Goal: Task Accomplishment & Management: Use online tool/utility

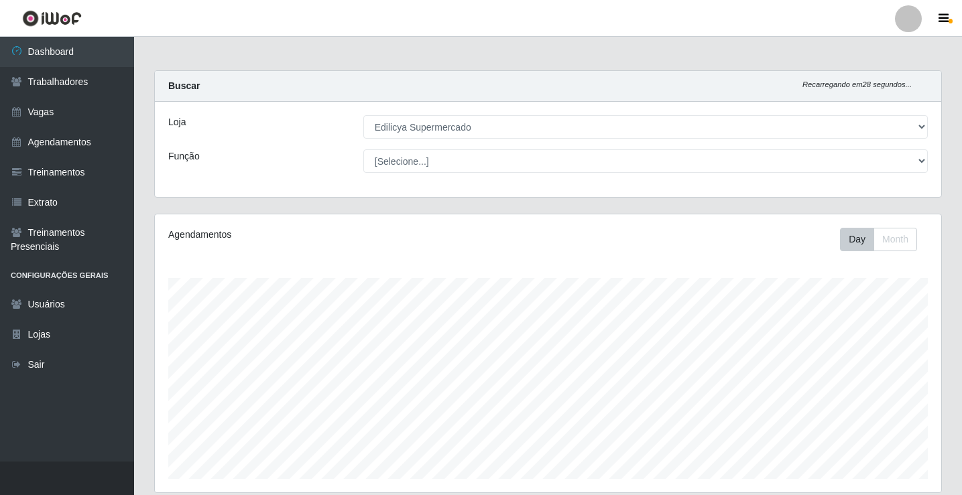
select select "460"
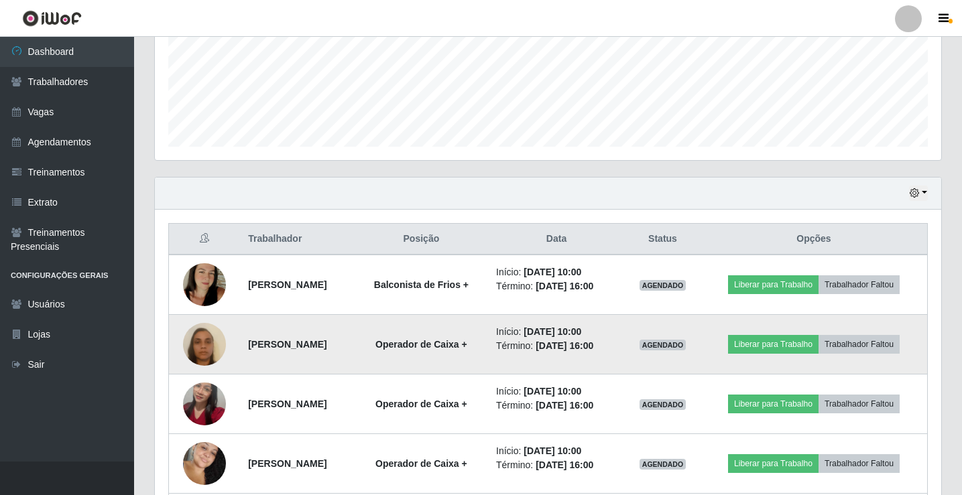
scroll to position [514, 0]
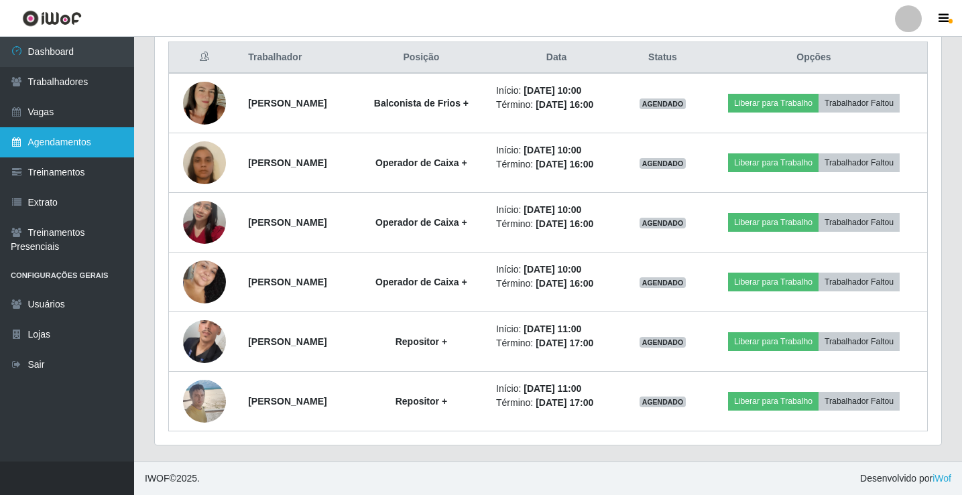
click at [64, 143] on link "Agendamentos" at bounding box center [67, 142] width 134 height 30
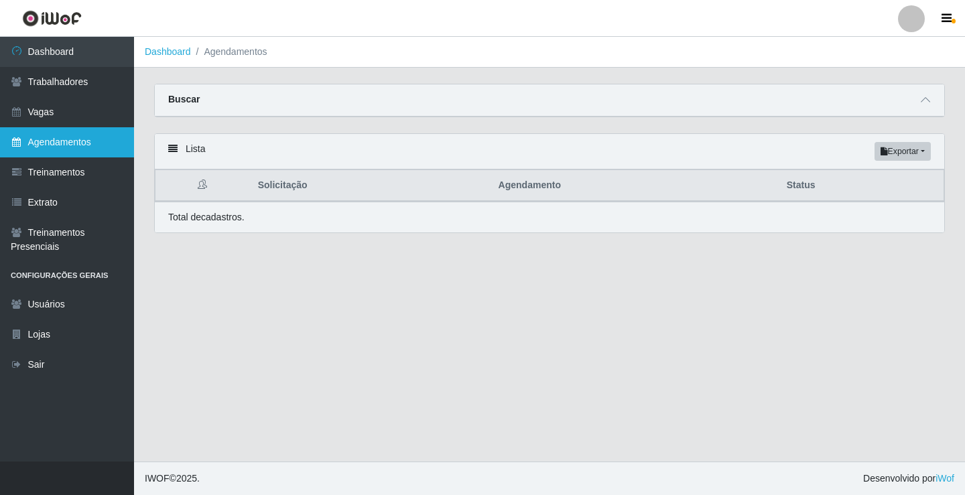
click at [53, 141] on link "Agendamentos" at bounding box center [67, 142] width 134 height 30
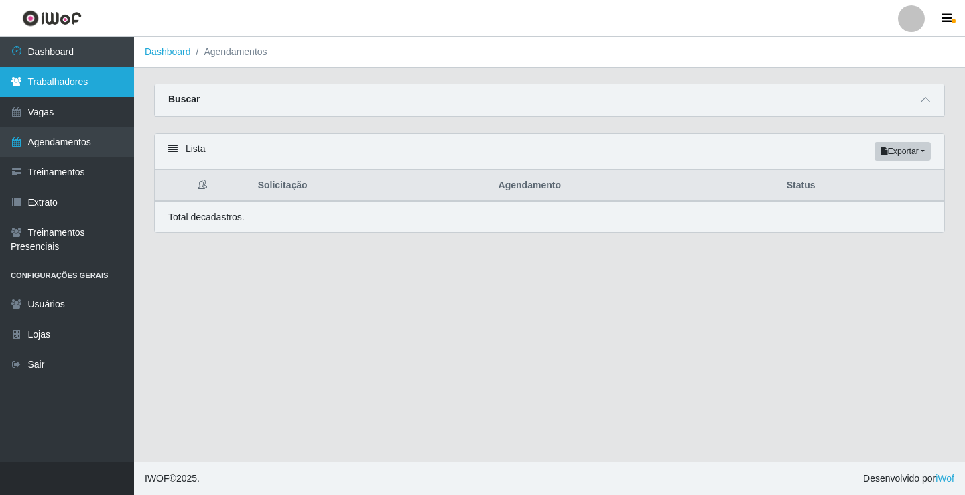
click at [40, 86] on link "Trabalhadores" at bounding box center [67, 82] width 134 height 30
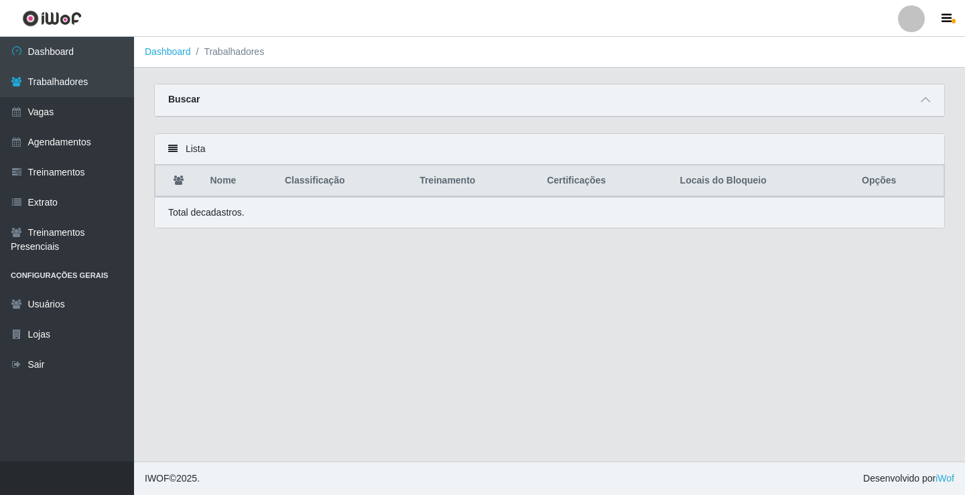
click at [192, 301] on main "Dashboard Trabalhadores Carregando... Buscar Nome Confirmar Lista Nome Classifi…" at bounding box center [549, 249] width 831 height 425
click at [160, 281] on main "Dashboard Trabalhadores Carregando... Buscar Nome Confirmar Lista Nome Classifi…" at bounding box center [549, 249] width 831 height 425
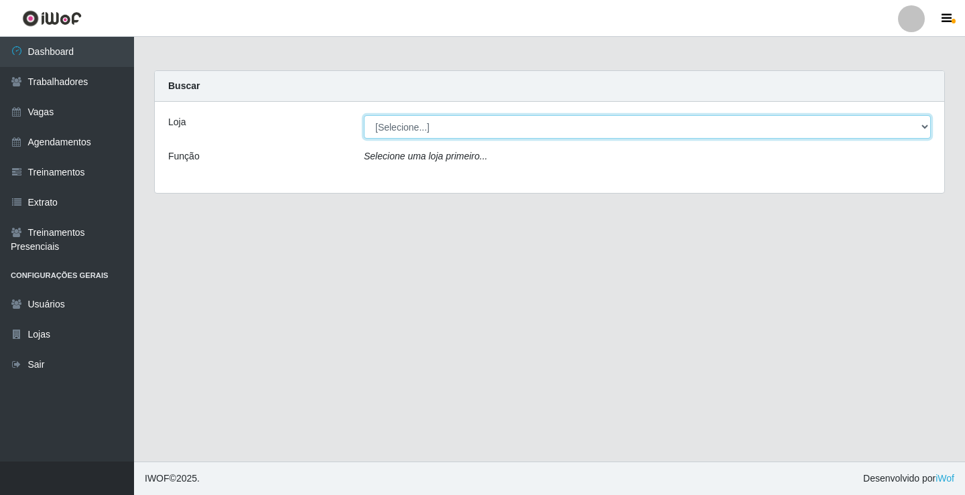
click at [527, 123] on select "[Selecione...] Edilicya Supermercado" at bounding box center [647, 126] width 567 height 23
select select "460"
click at [364, 115] on select "[Selecione...] Edilicya Supermercado" at bounding box center [647, 126] width 567 height 23
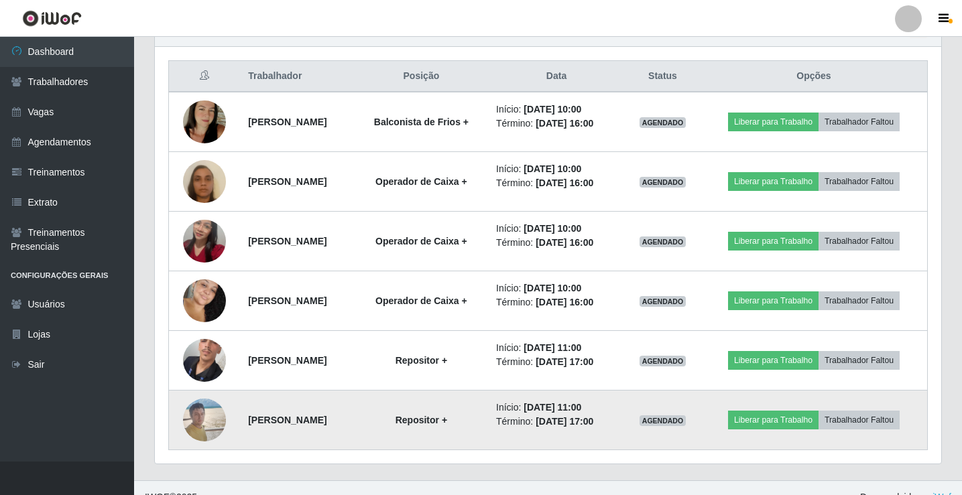
scroll to position [514, 0]
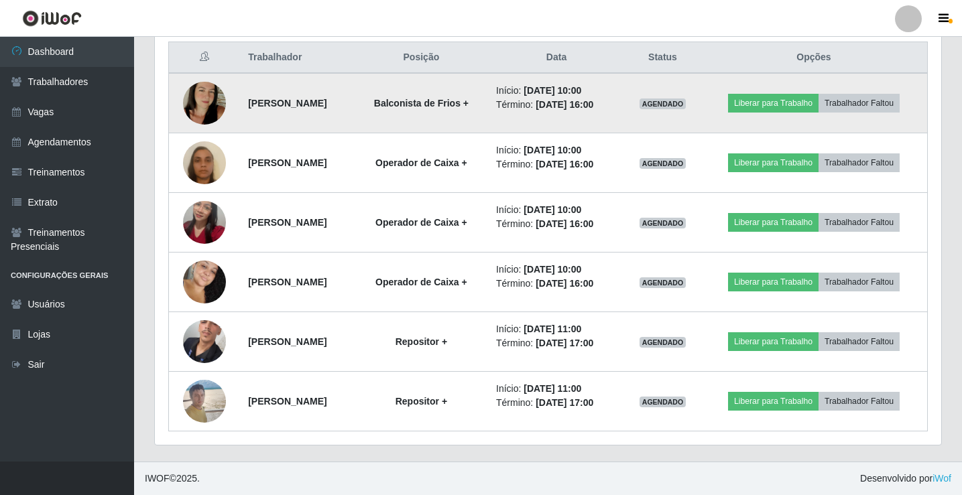
click at [208, 98] on img at bounding box center [204, 103] width 43 height 76
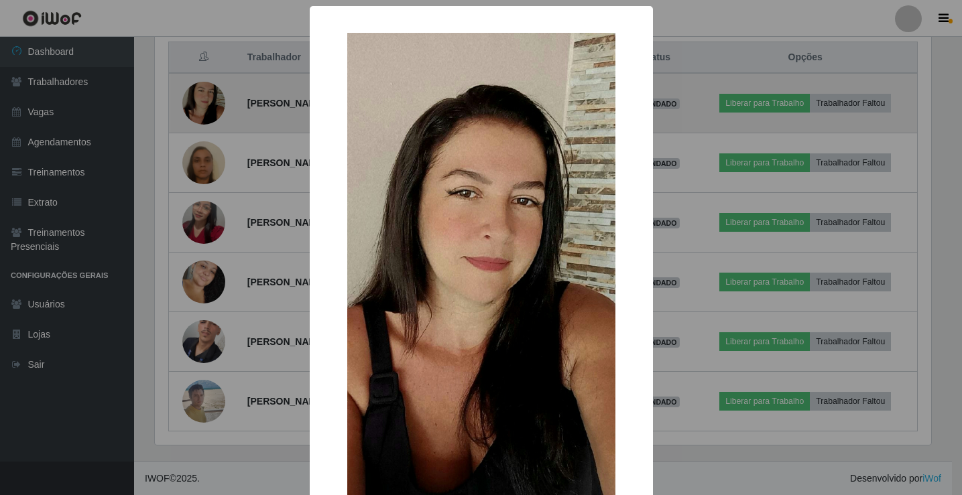
scroll to position [278, 779]
click at [208, 98] on div "× OK Cancel" at bounding box center [482, 247] width 965 height 495
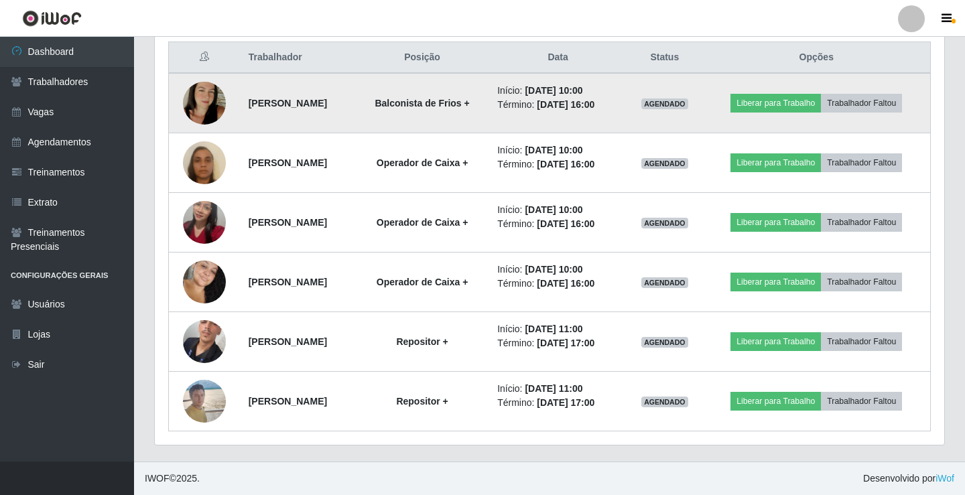
scroll to position [278, 786]
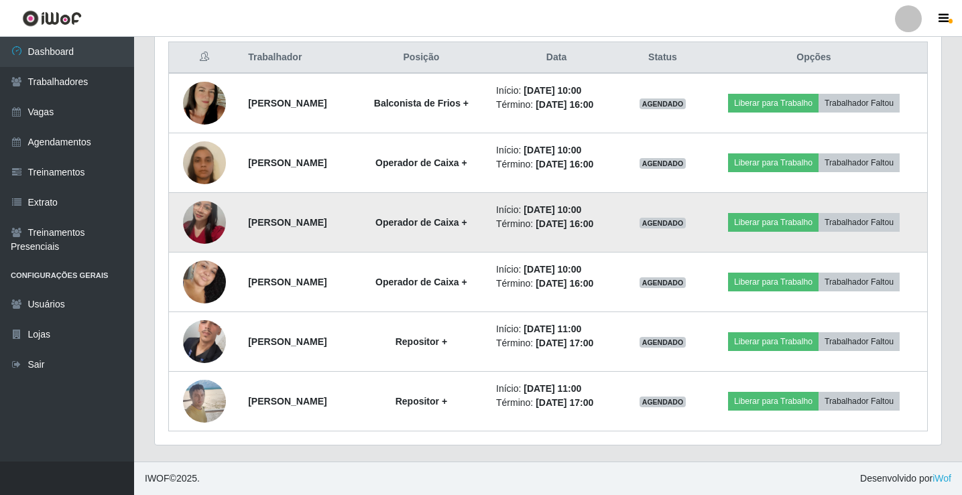
click at [199, 222] on img at bounding box center [204, 222] width 43 height 76
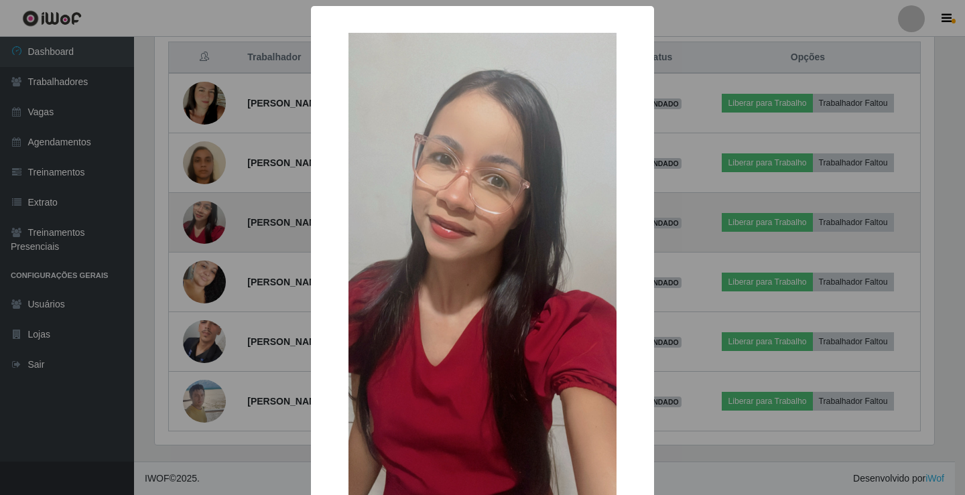
click at [200, 223] on div "× OK Cancel" at bounding box center [482, 247] width 965 height 495
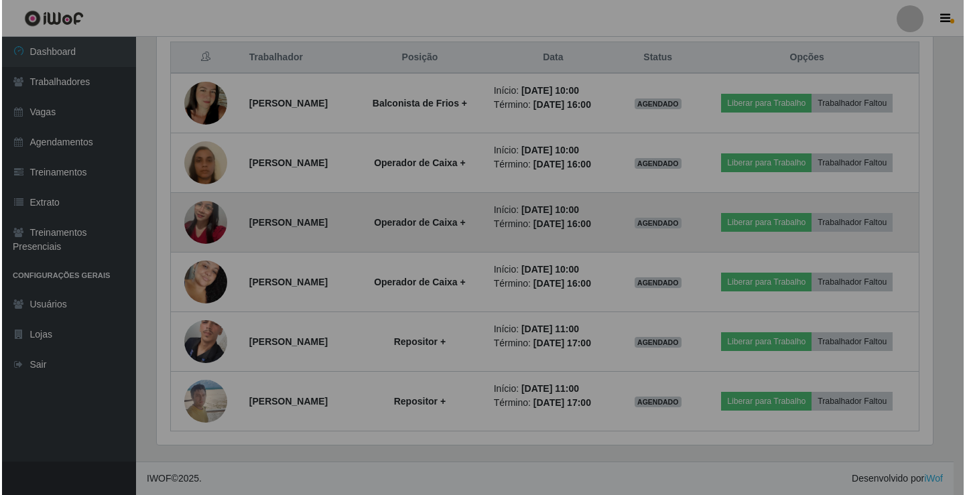
scroll to position [278, 786]
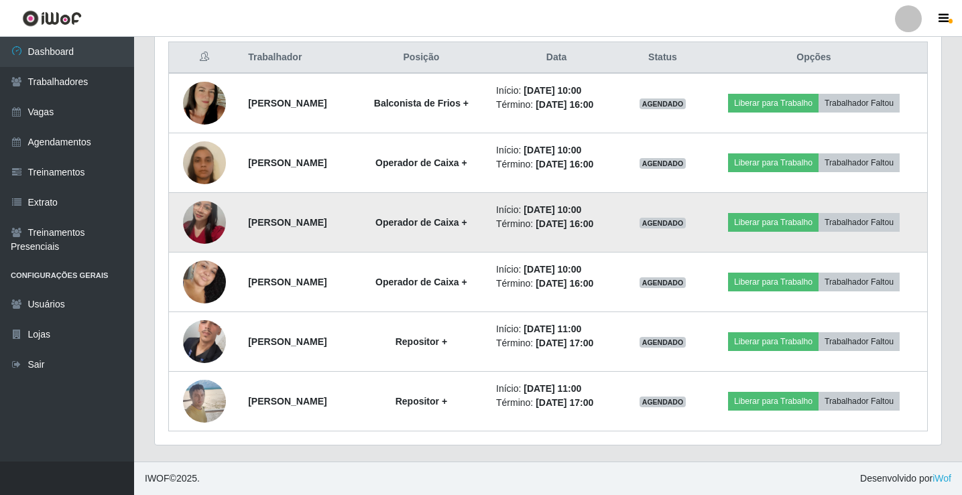
click at [200, 223] on img at bounding box center [204, 222] width 43 height 76
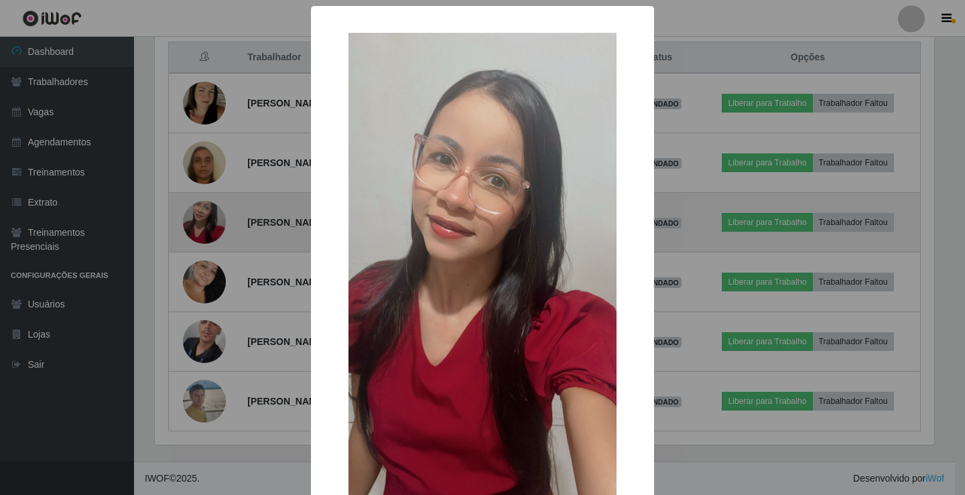
click at [200, 223] on div "× OK Cancel" at bounding box center [482, 247] width 965 height 495
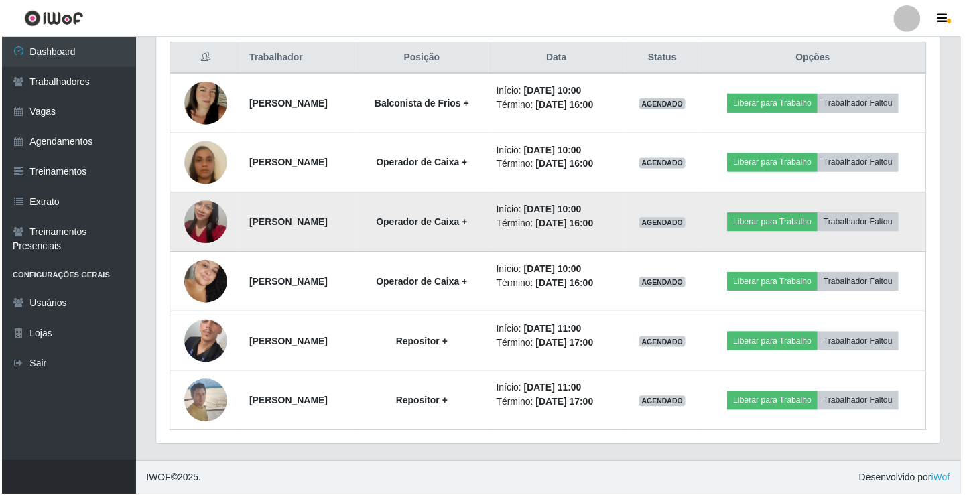
scroll to position [278, 786]
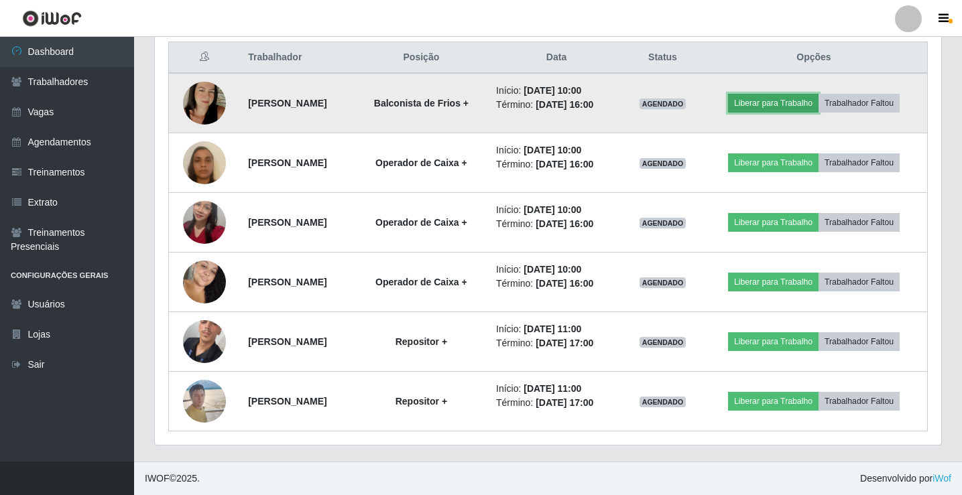
click at [785, 101] on button "Liberar para Trabalho" at bounding box center [773, 103] width 90 height 19
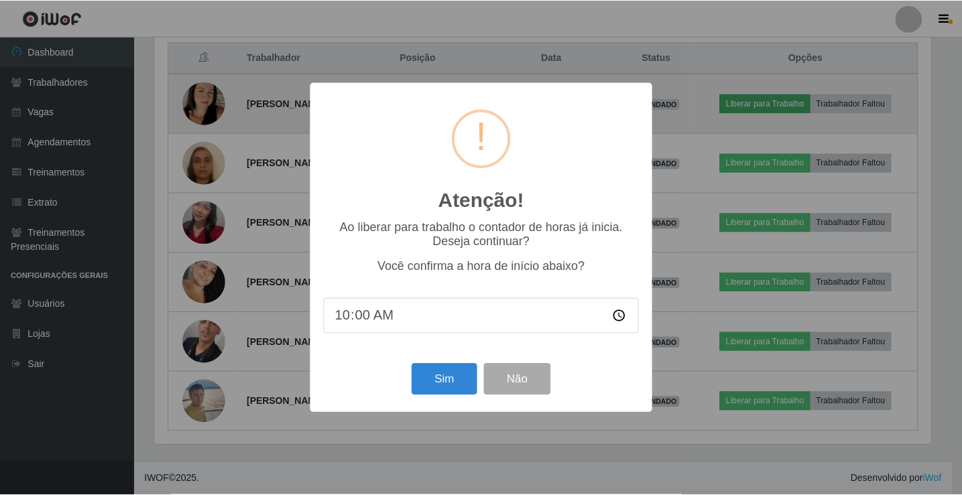
scroll to position [278, 779]
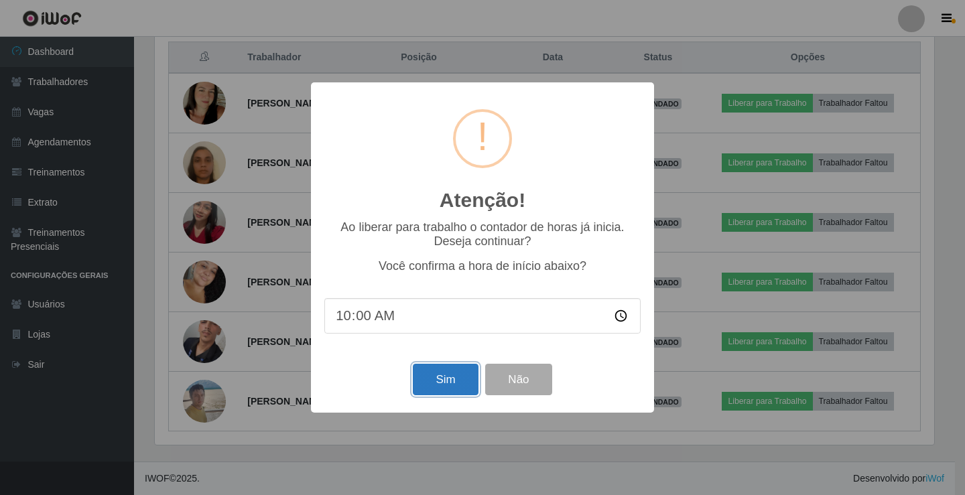
click at [465, 376] on button "Sim" at bounding box center [445, 379] width 65 height 31
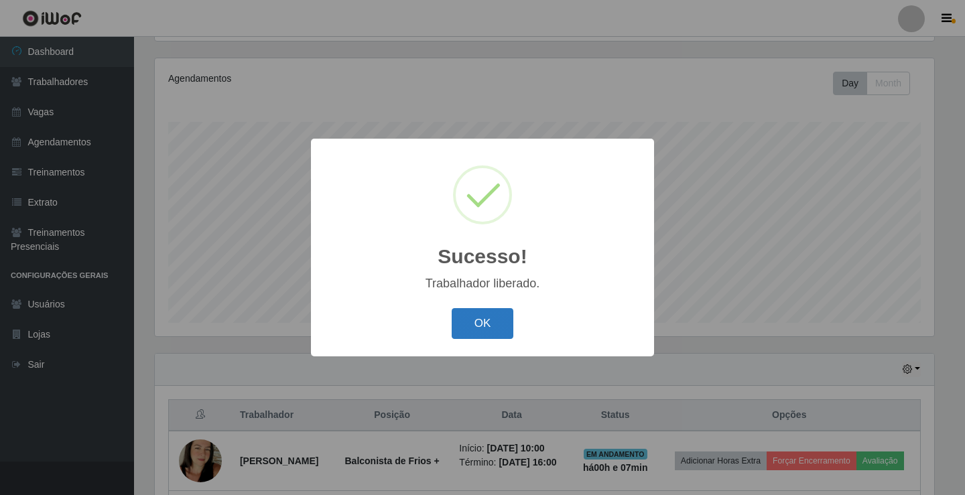
click at [466, 324] on button "OK" at bounding box center [483, 323] width 62 height 31
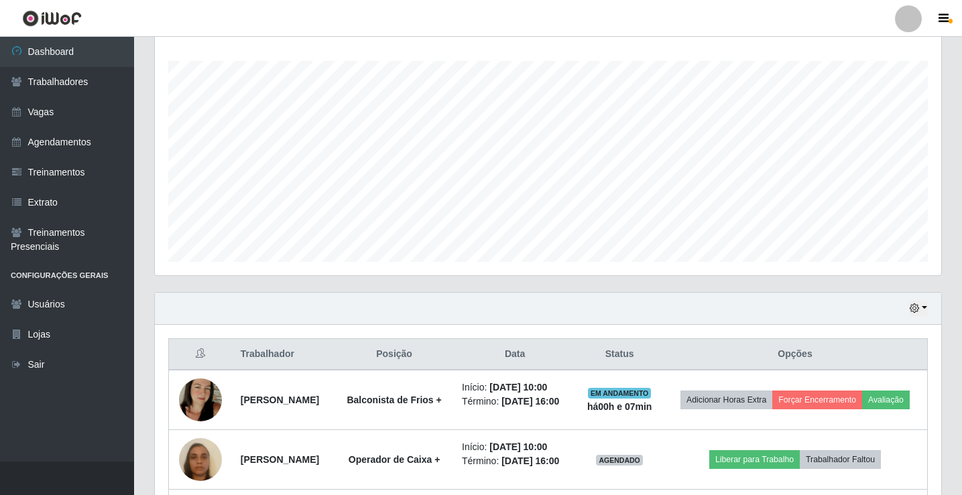
scroll to position [357, 0]
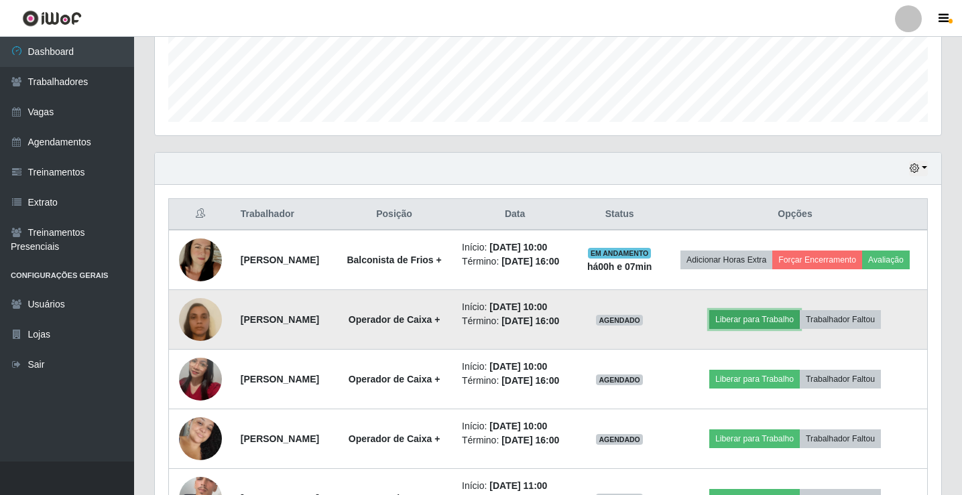
click at [791, 329] on button "Liberar para Trabalho" at bounding box center [754, 319] width 90 height 19
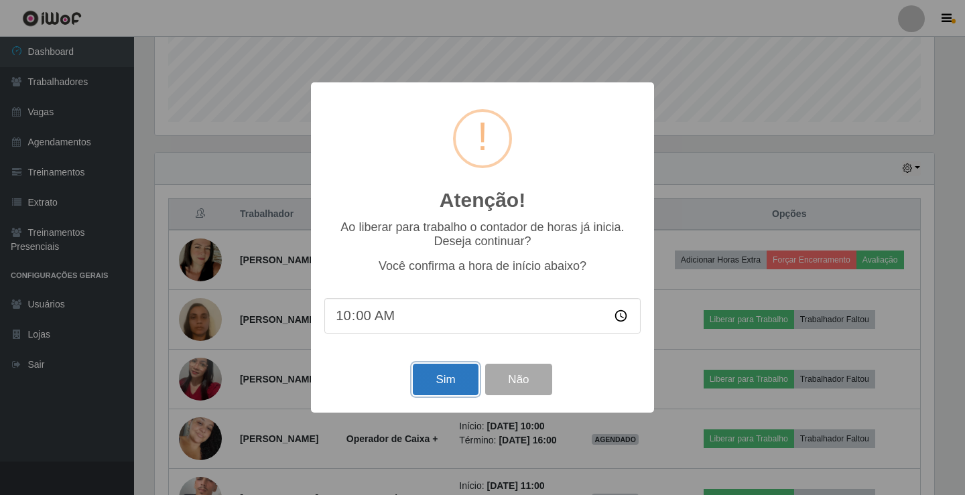
click at [429, 381] on button "Sim" at bounding box center [445, 379] width 65 height 31
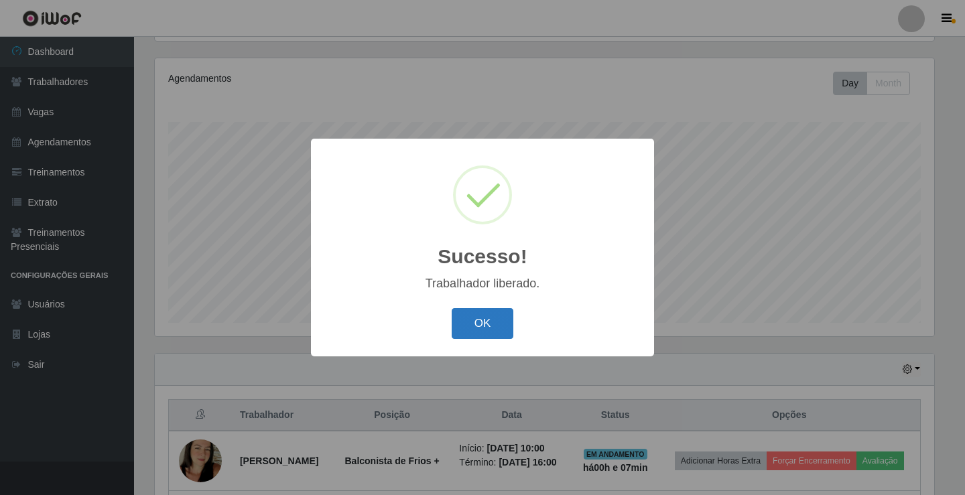
click at [476, 311] on button "OK" at bounding box center [483, 323] width 62 height 31
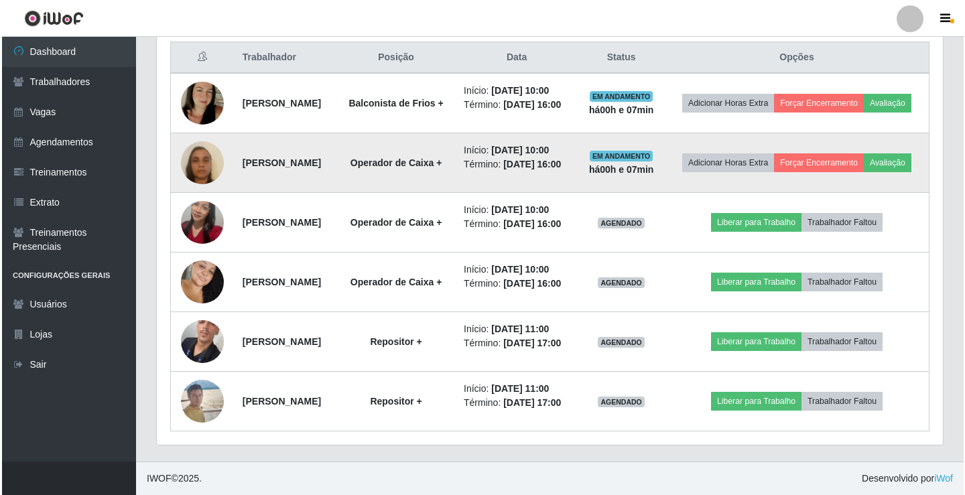
scroll to position [574, 0]
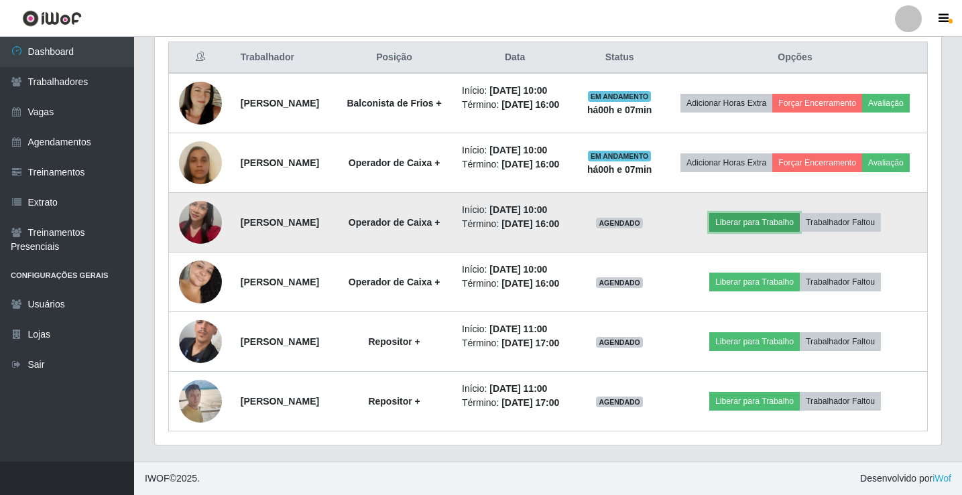
click at [763, 213] on button "Liberar para Trabalho" at bounding box center [754, 222] width 90 height 19
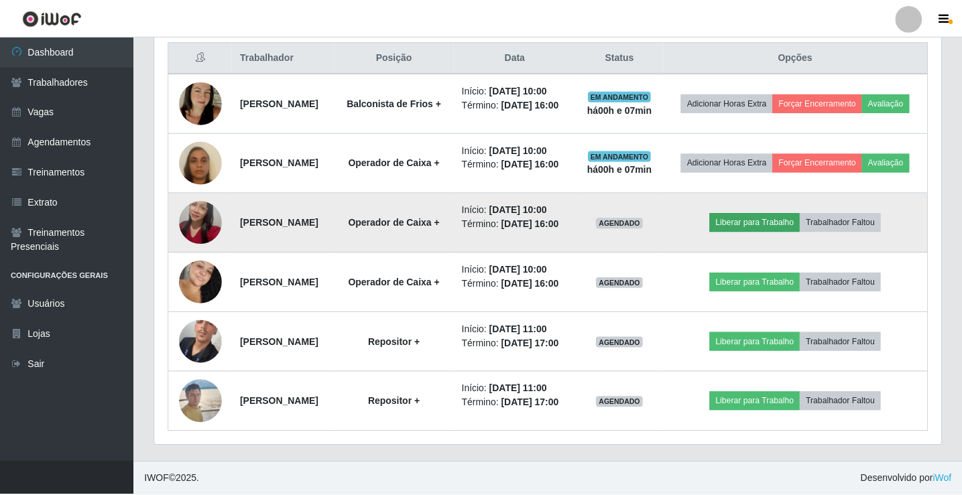
scroll to position [278, 779]
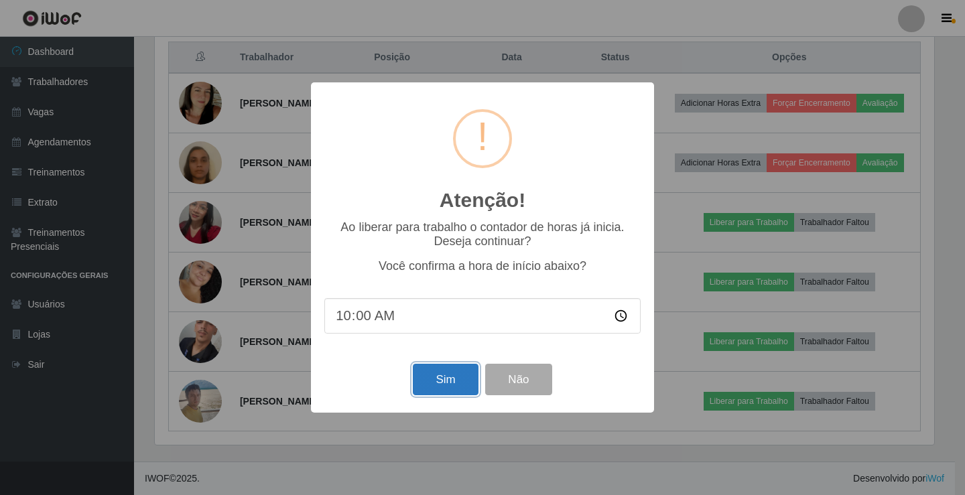
click at [431, 375] on button "Sim" at bounding box center [445, 379] width 65 height 31
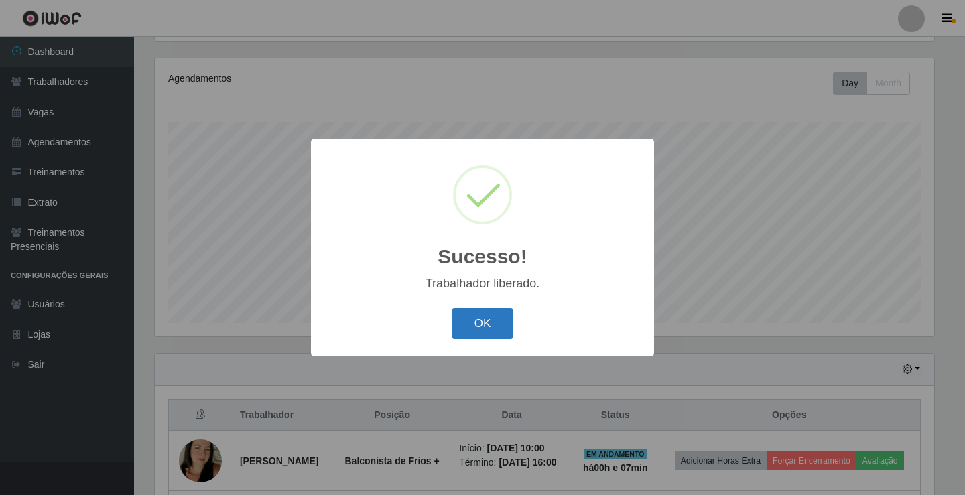
click at [470, 324] on button "OK" at bounding box center [483, 323] width 62 height 31
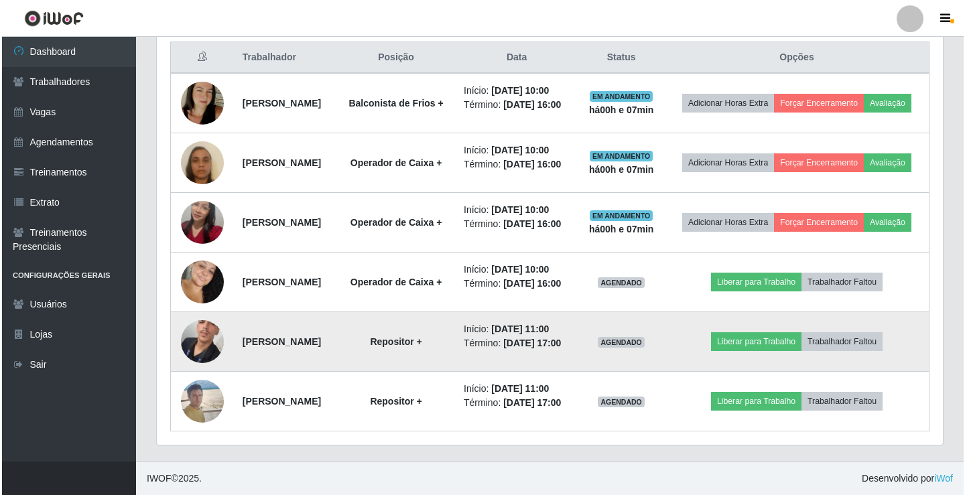
scroll to position [574, 0]
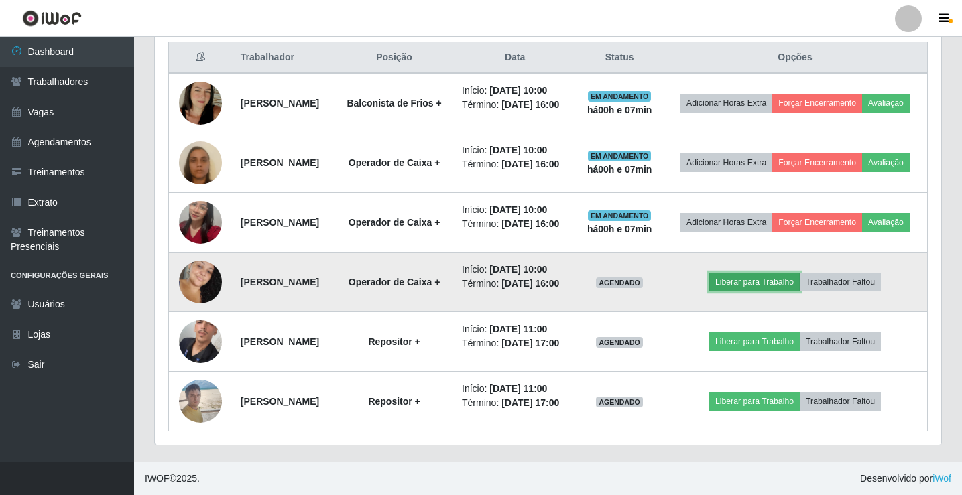
click at [759, 273] on button "Liberar para Trabalho" at bounding box center [754, 282] width 90 height 19
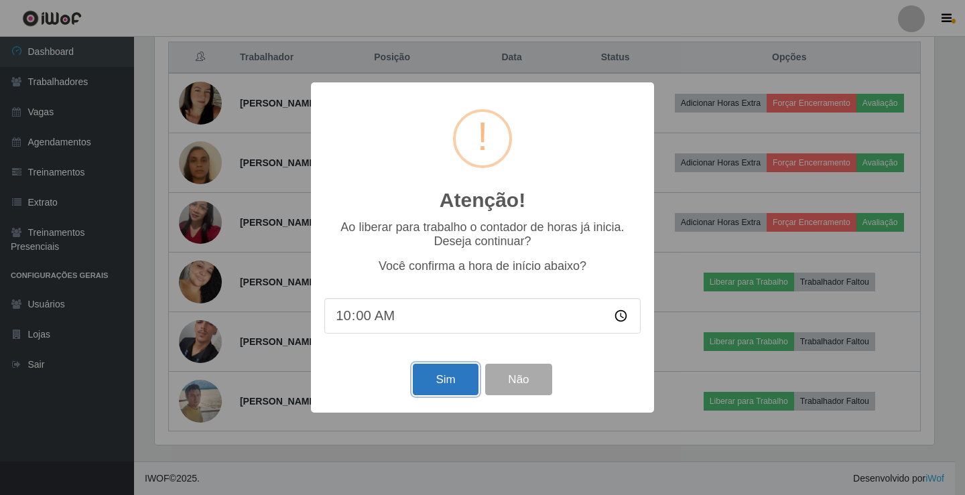
click at [450, 385] on button "Sim" at bounding box center [445, 379] width 65 height 31
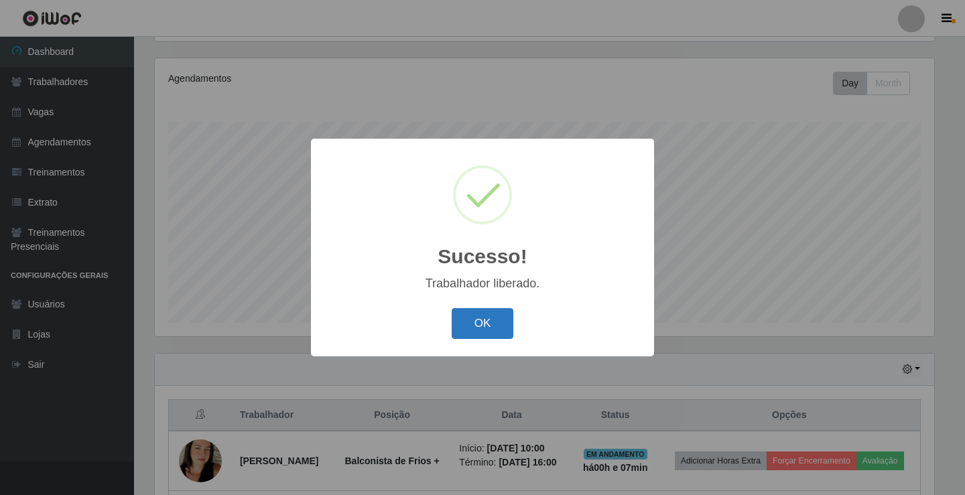
click at [462, 328] on button "OK" at bounding box center [483, 323] width 62 height 31
